Goal: Transaction & Acquisition: Book appointment/travel/reservation

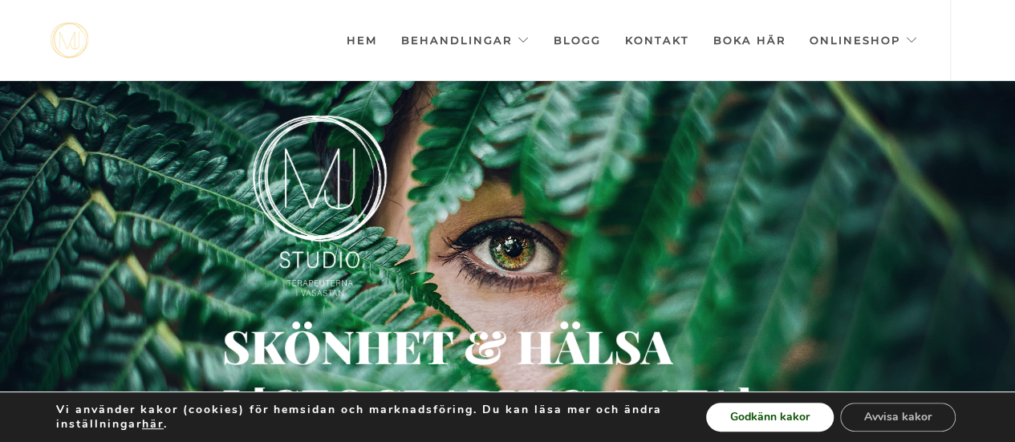
click at [795, 417] on button "Godkänn kakor" at bounding box center [770, 417] width 128 height 29
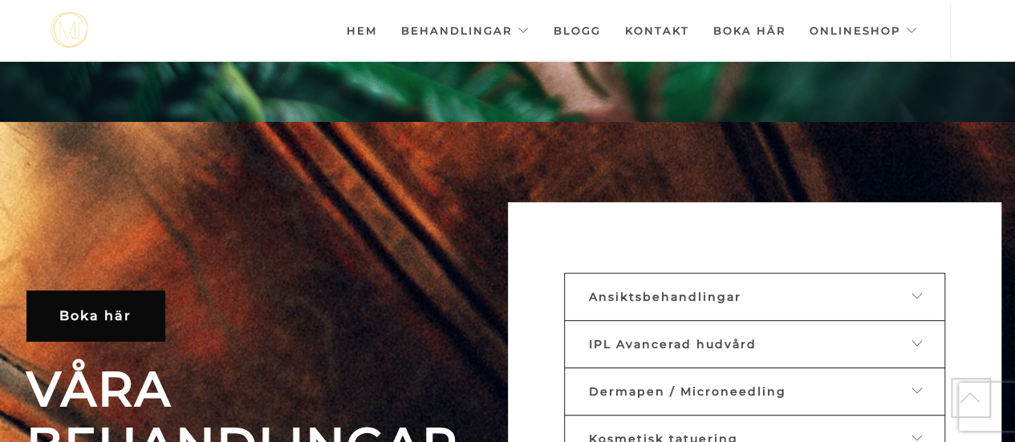
scroll to position [417, 0]
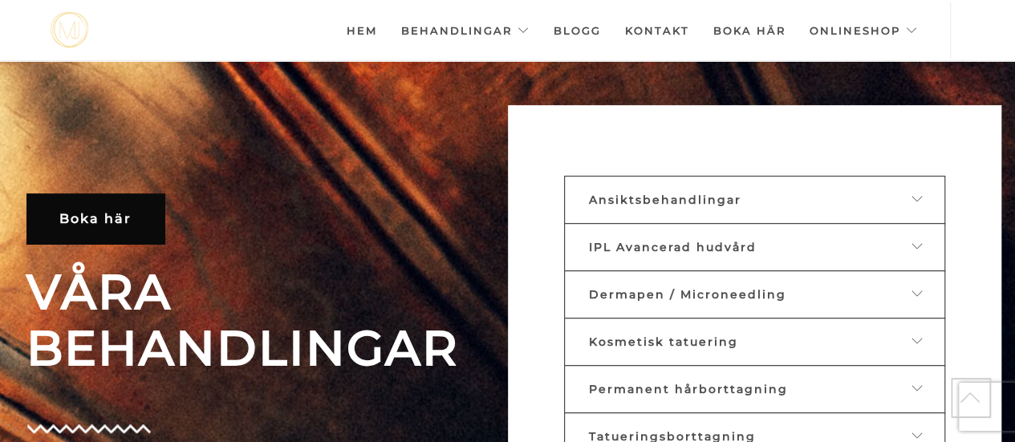
click at [719, 194] on span "Ansiktsbehandlingar" at bounding box center [665, 200] width 153 height 14
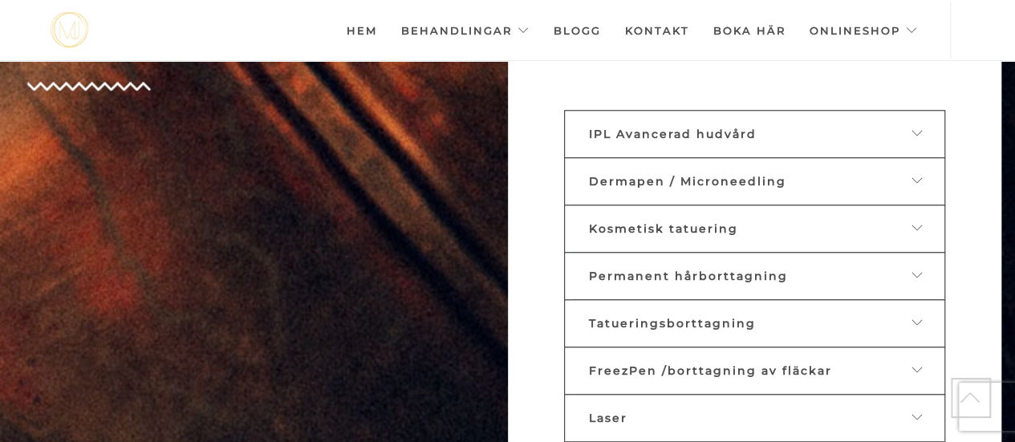
scroll to position [776, 0]
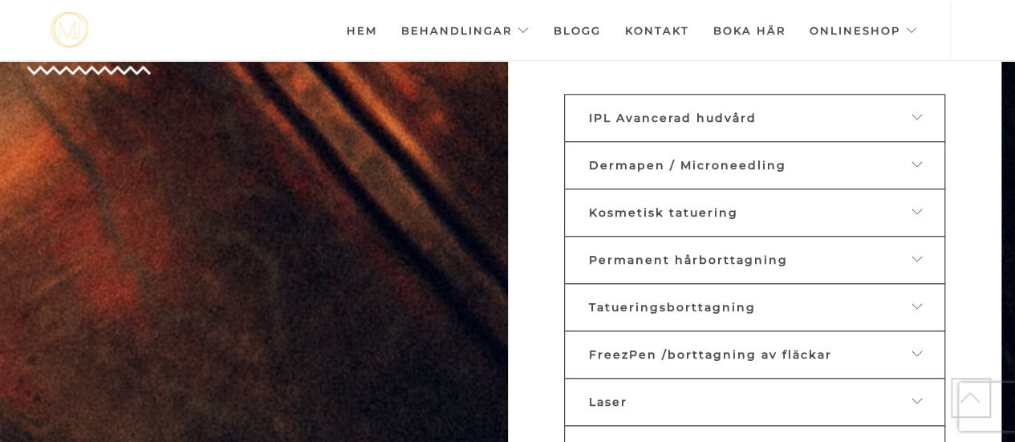
click at [766, 348] on span "FreezPen /borttagning av fläckar" at bounding box center [710, 355] width 243 height 14
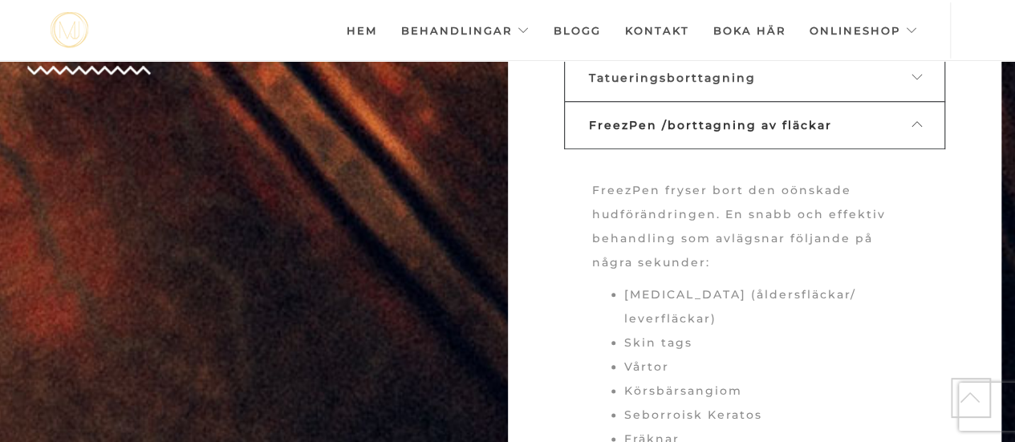
drag, startPoint x: 1009, startPoint y: 179, endPoint x: 1027, endPoint y: 218, distance: 43.1
drag, startPoint x: 1006, startPoint y: 202, endPoint x: 1024, endPoint y: 250, distance: 50.8
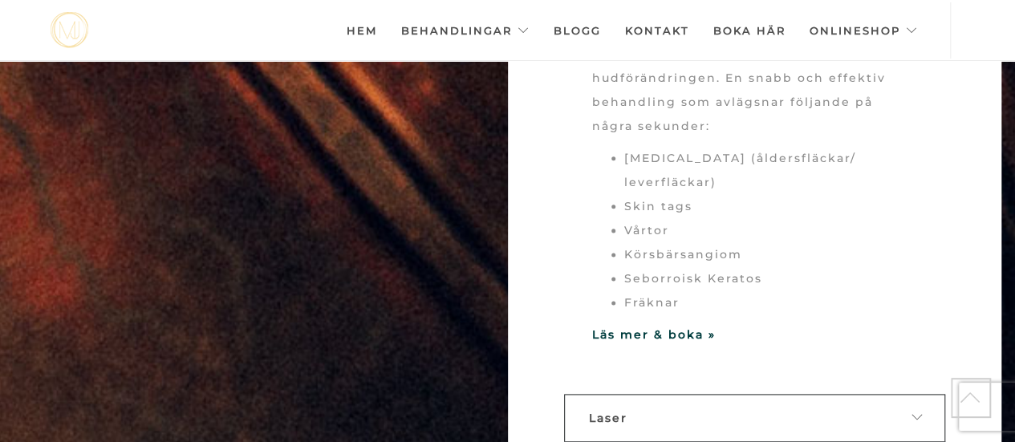
scroll to position [930, 0]
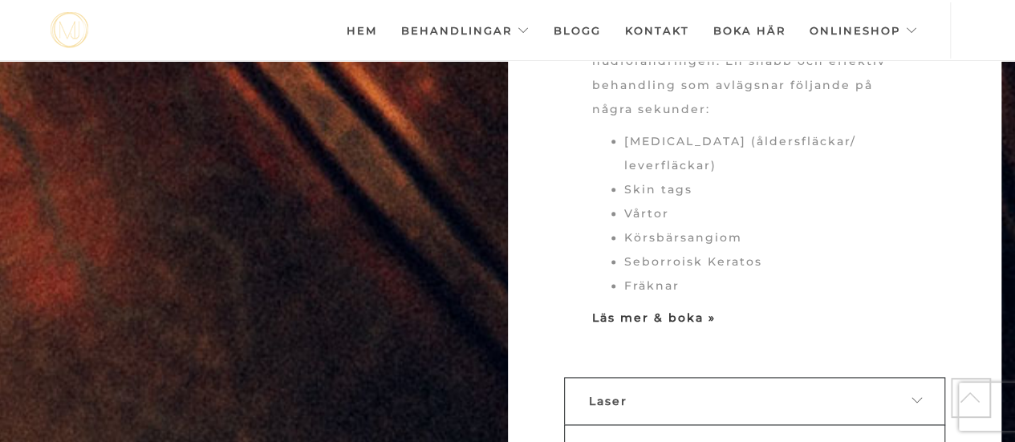
click at [678, 311] on strong "Läs mer & boka »" at bounding box center [654, 318] width 124 height 14
drag, startPoint x: 1005, startPoint y: 271, endPoint x: 1024, endPoint y: 317, distance: 49.6
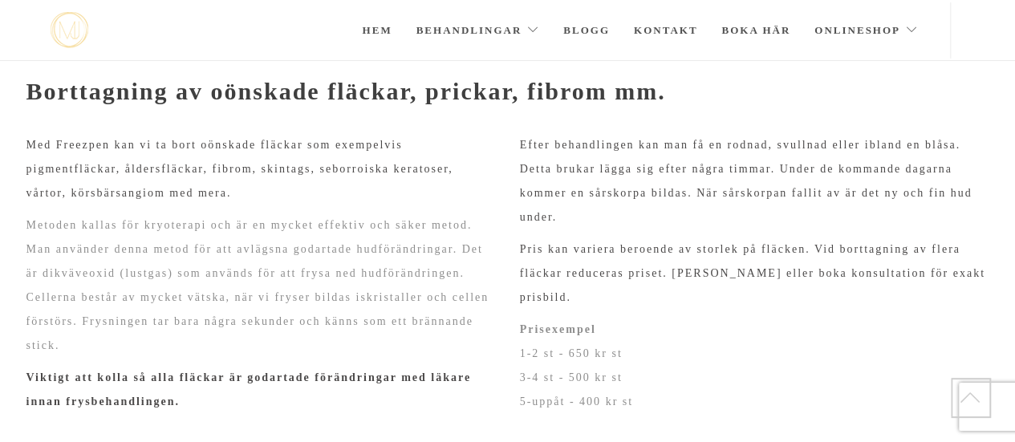
scroll to position [183, 0]
